Goal: Go to known website: Access a specific website the user already knows

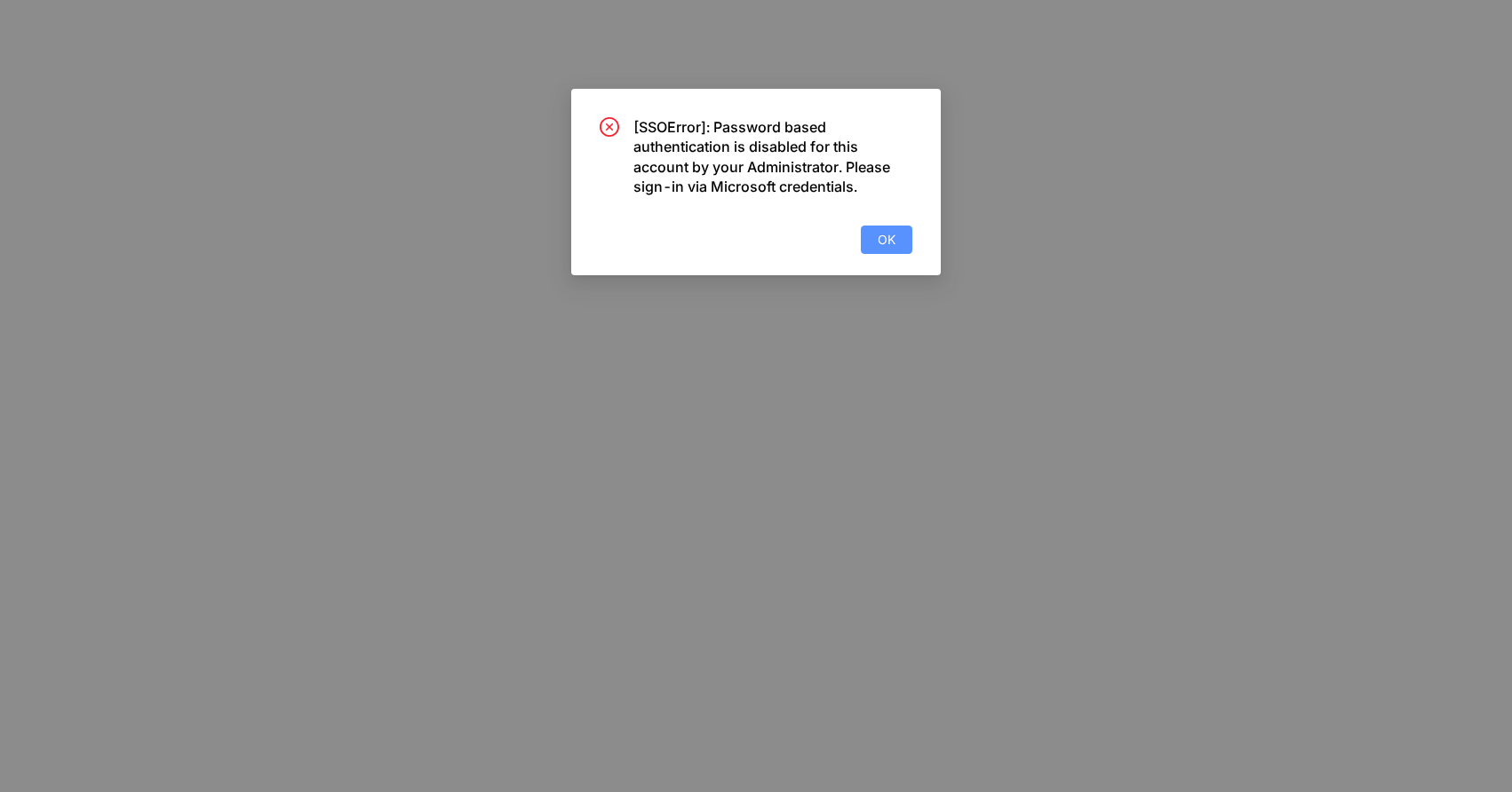
click at [894, 241] on span "OK" at bounding box center [886, 239] width 18 height 20
